Goal: Information Seeking & Learning: Learn about a topic

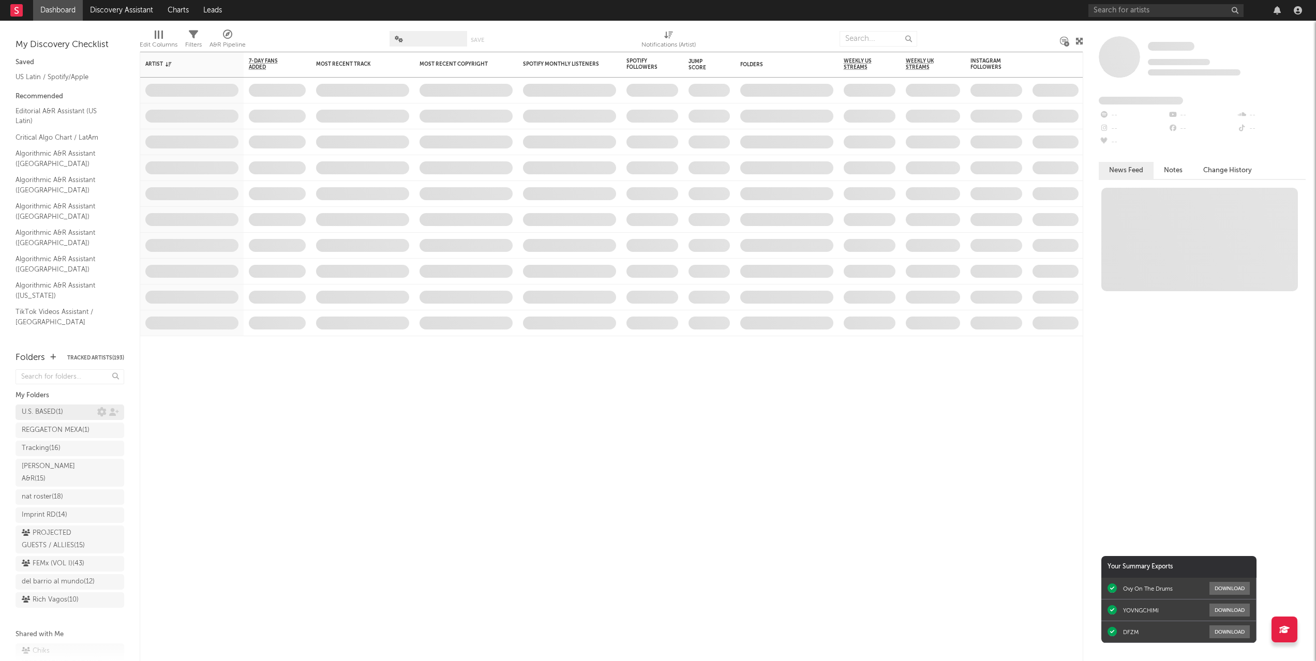
click at [47, 411] on div "U.S. BASED ( 1 )" at bounding box center [42, 412] width 41 height 12
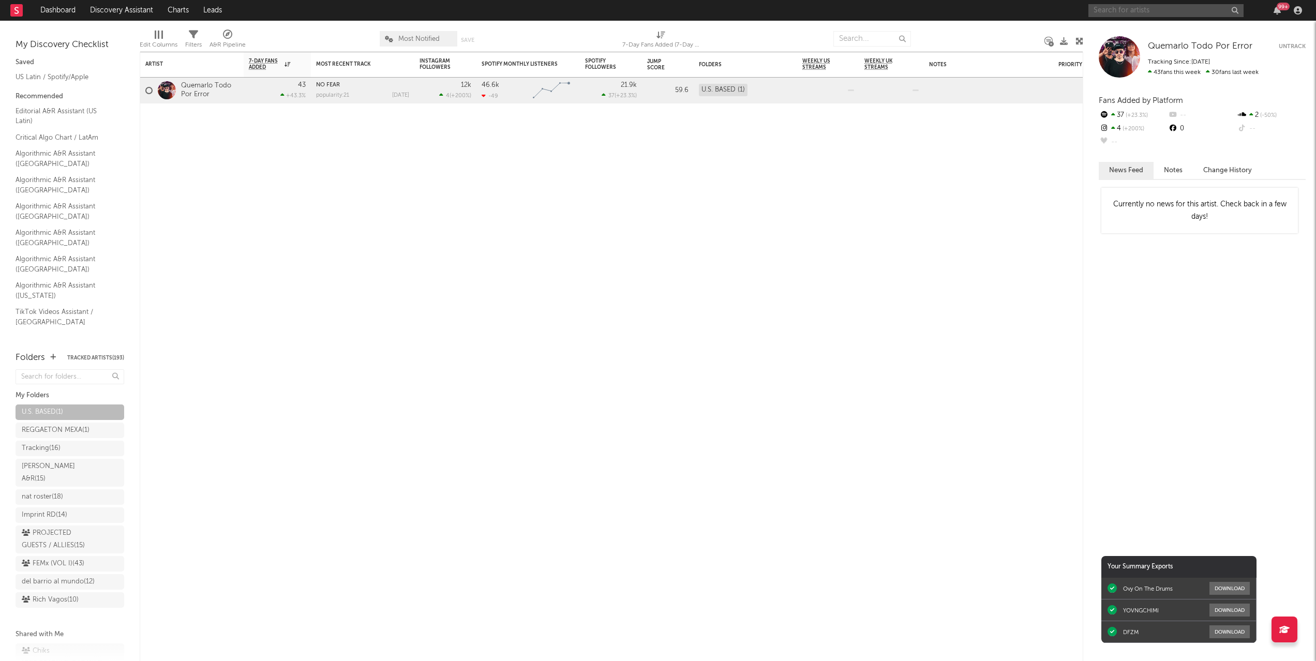
click at [1131, 11] on input "text" at bounding box center [1165, 10] width 155 height 13
click at [1177, 8] on input "rubi" at bounding box center [1165, 10] width 155 height 13
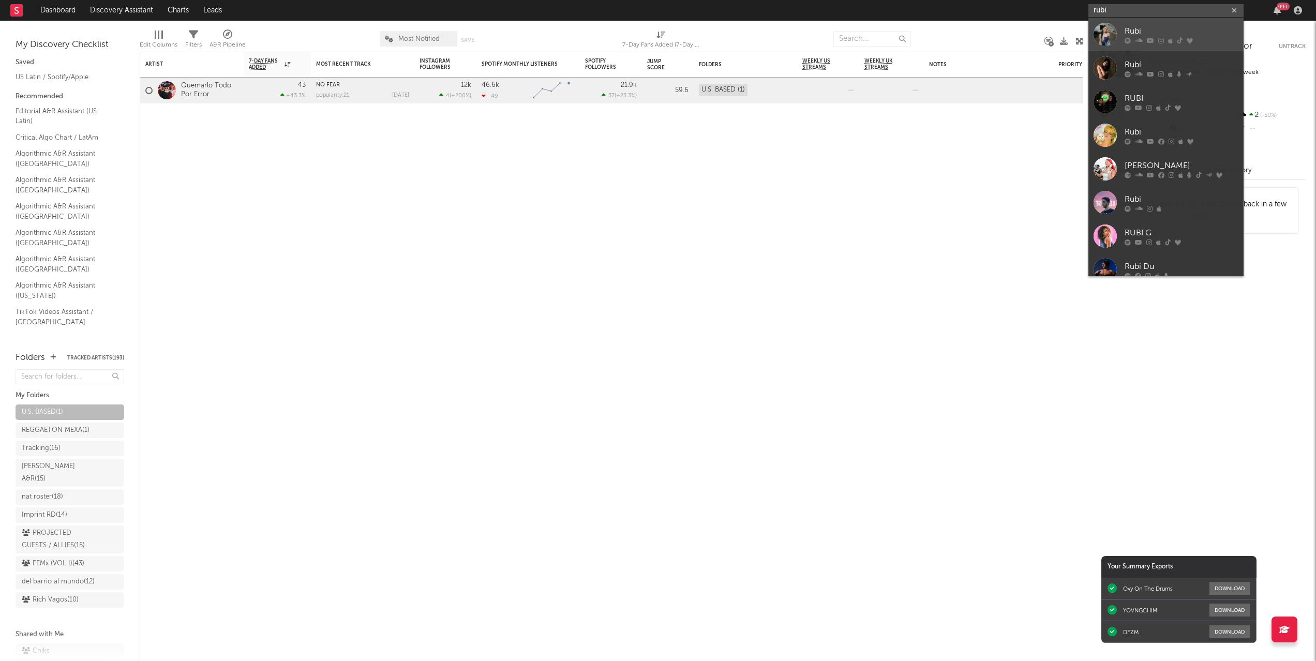
type input "rubi"
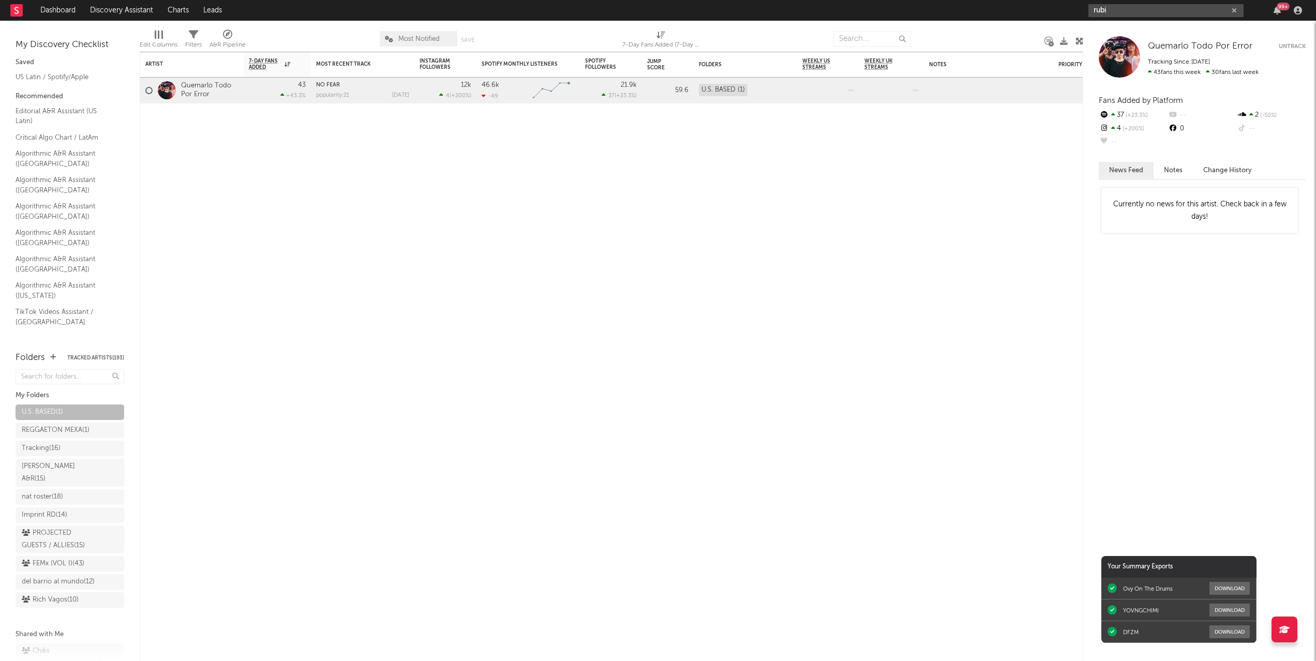
click at [1129, 7] on input "rubi" at bounding box center [1165, 10] width 155 height 13
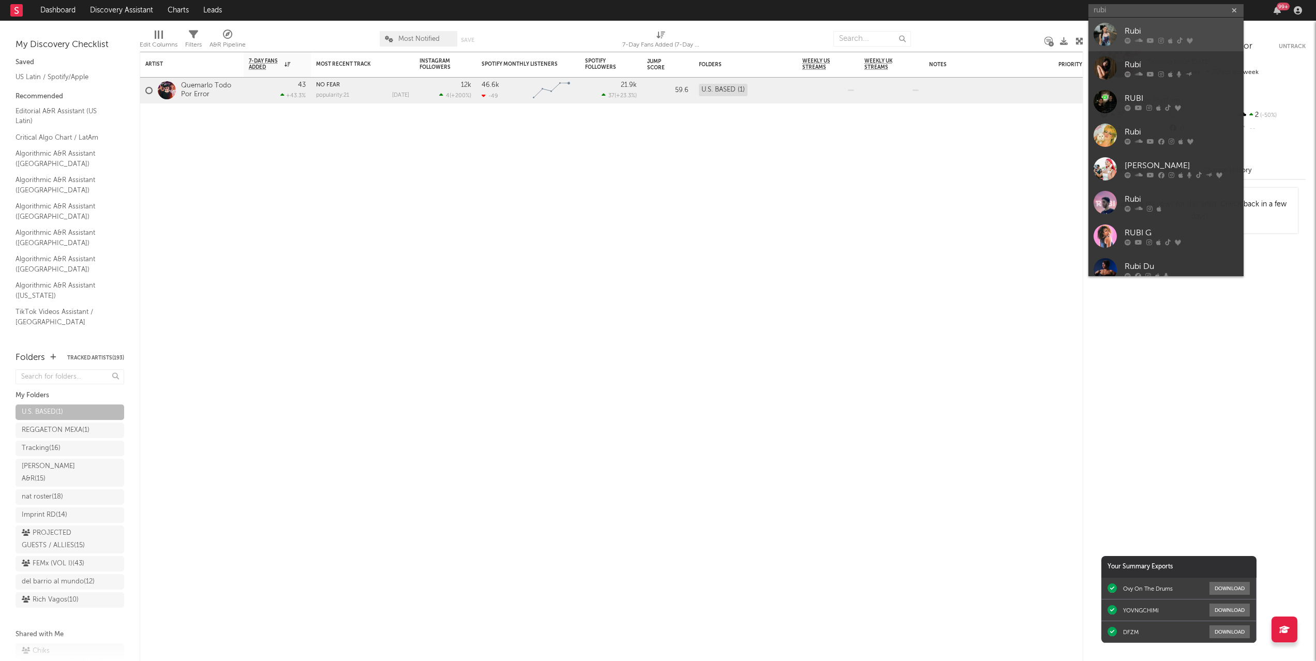
click at [1100, 34] on div at bounding box center [1105, 34] width 23 height 23
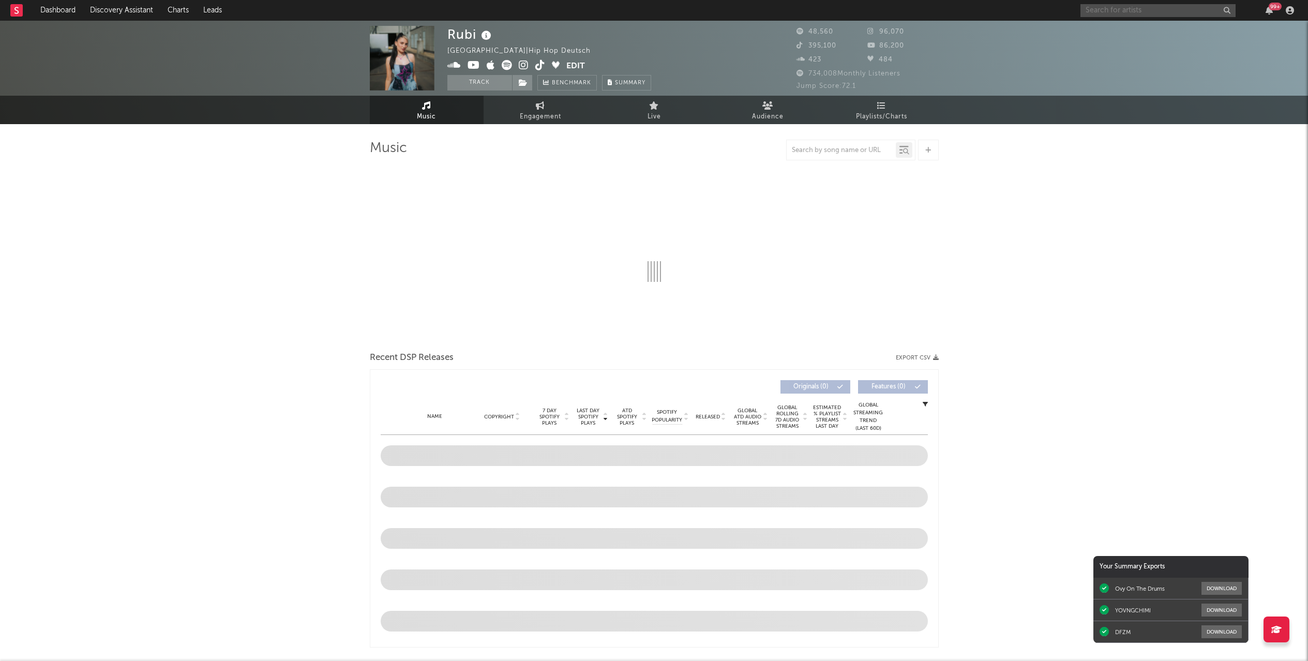
click at [1143, 9] on input "text" at bounding box center [1158, 10] width 155 height 13
select select "6m"
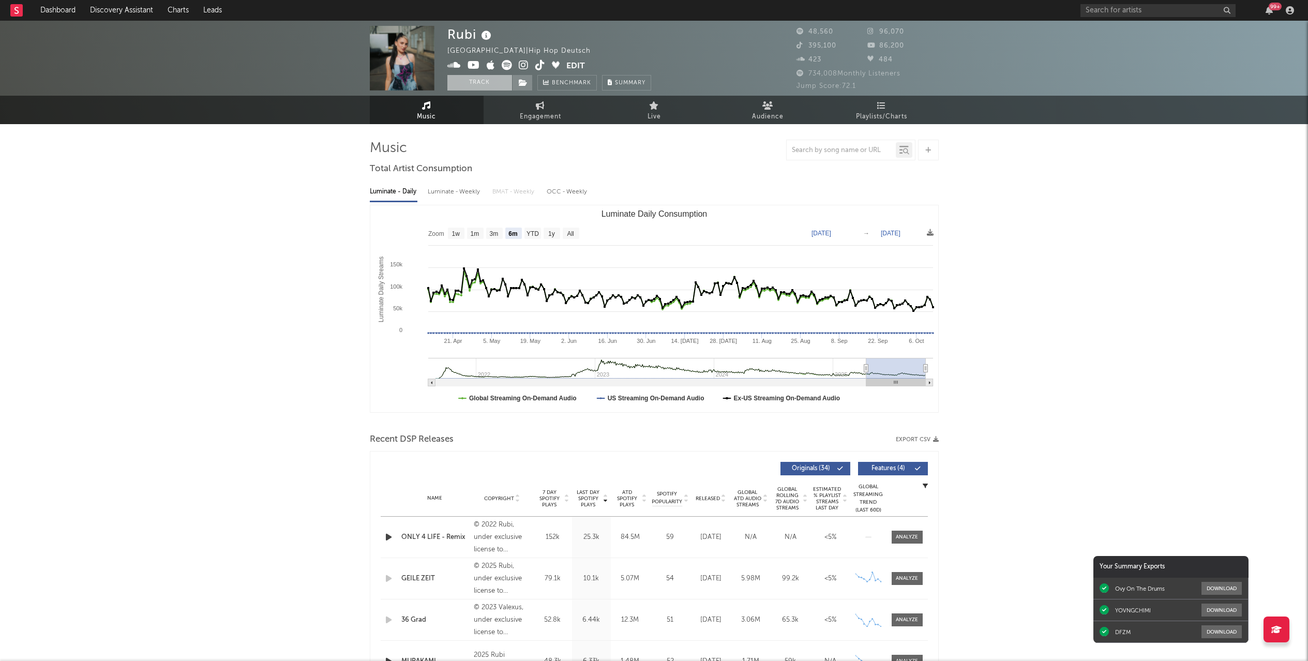
click at [498, 79] on button "Track" at bounding box center [479, 83] width 65 height 16
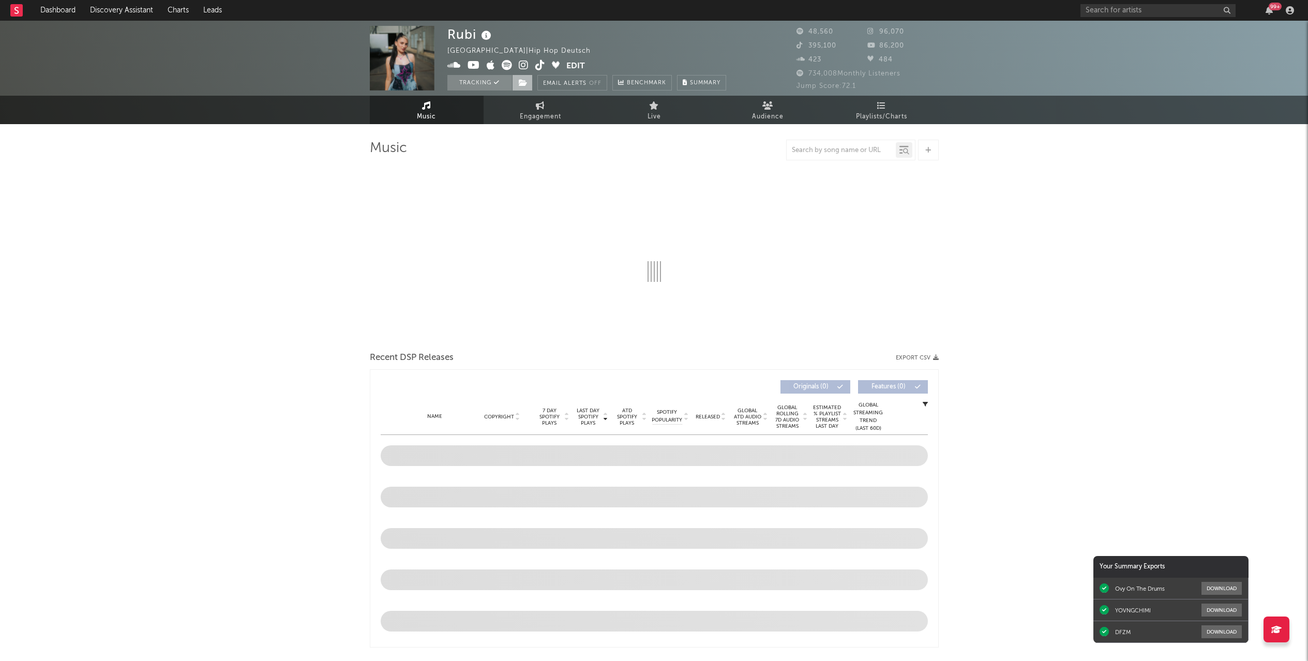
select select "6m"
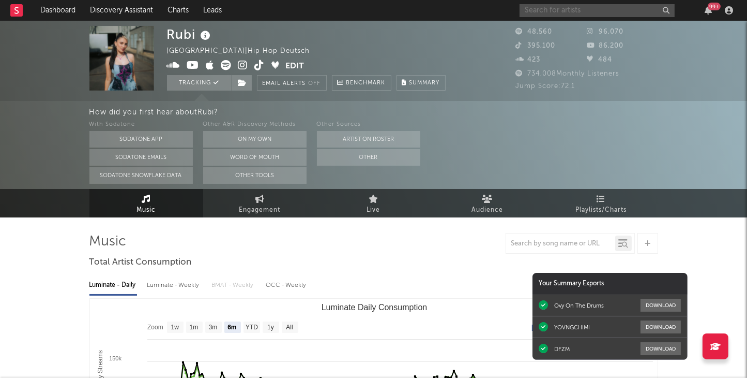
click at [620, 11] on input "text" at bounding box center [597, 10] width 155 height 13
drag, startPoint x: 592, startPoint y: 10, endPoint x: 498, endPoint y: 6, distance: 94.2
click at [498, 6] on nav "Dashboard Discovery Assistant Charts Leads rubi 99 +" at bounding box center [373, 10] width 747 height 21
paste input "[URL][DOMAIN_NAME]"
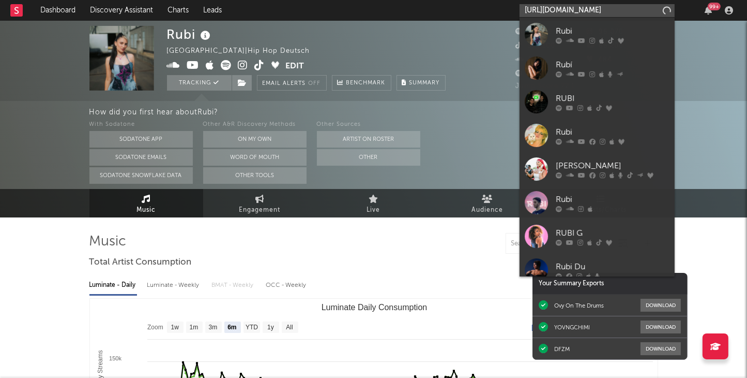
type input "[URL][DOMAIN_NAME]"
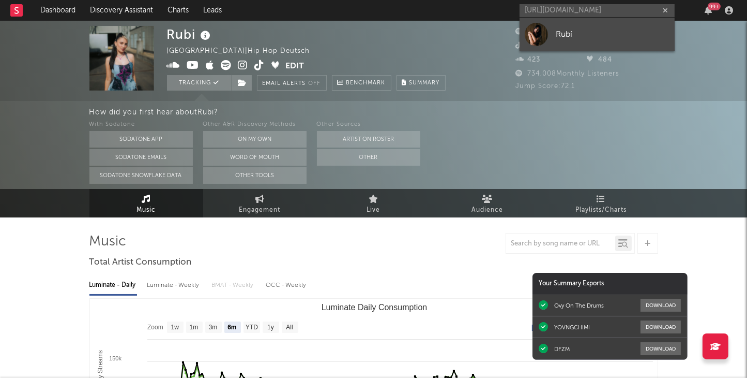
scroll to position [0, 0]
click at [596, 26] on link "Rubí" at bounding box center [597, 35] width 155 height 34
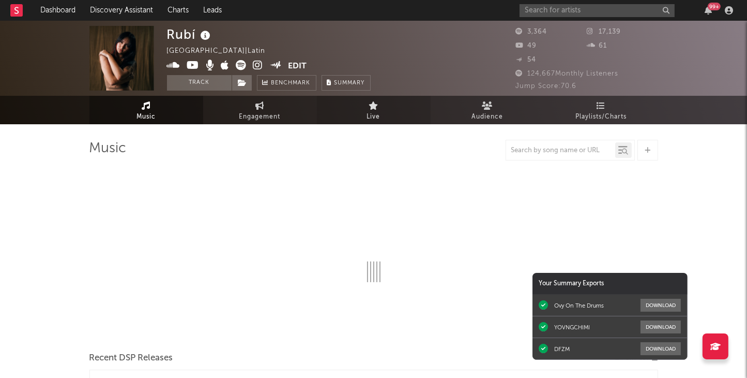
select select "6m"
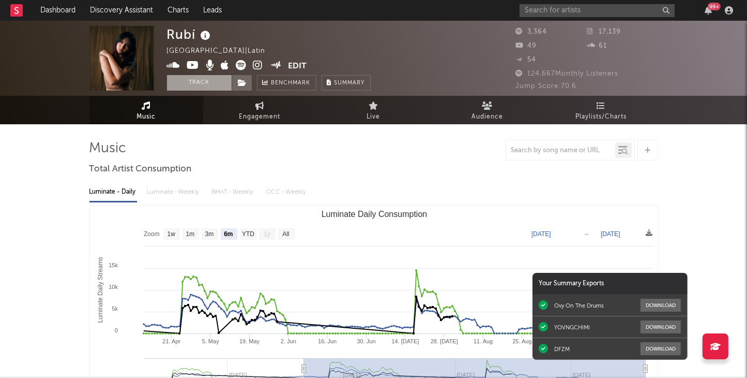
click at [213, 81] on button "Track" at bounding box center [199, 83] width 65 height 16
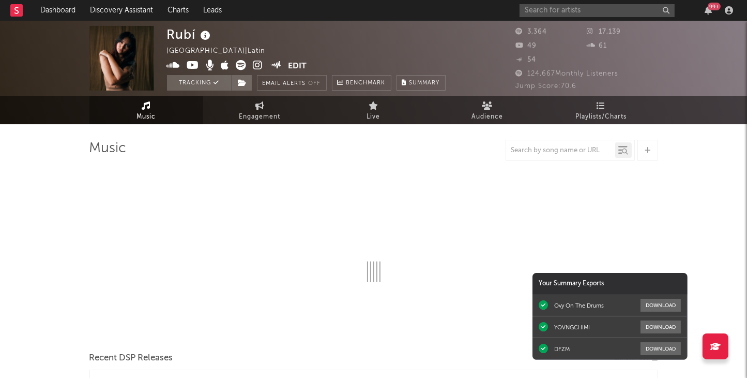
select select "6m"
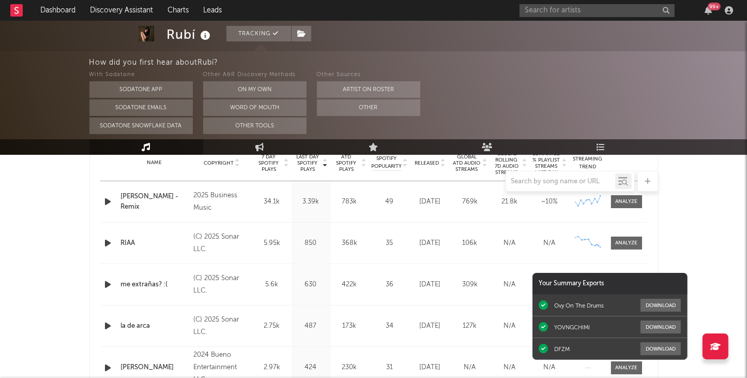
scroll to position [428, 0]
click at [222, 160] on span "Copyright" at bounding box center [219, 163] width 30 height 6
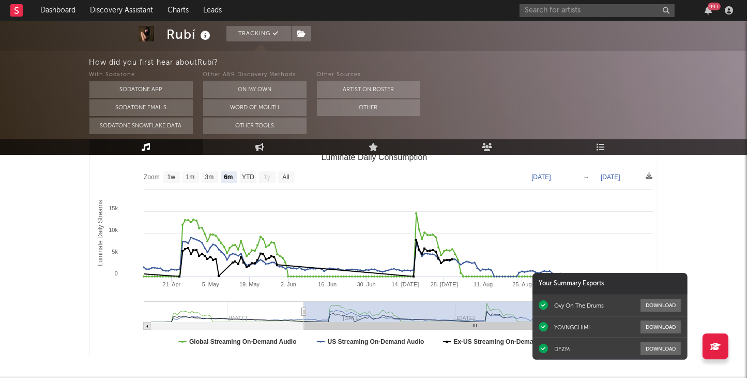
scroll to position [34, 0]
